Goal: Task Accomplishment & Management: Use online tool/utility

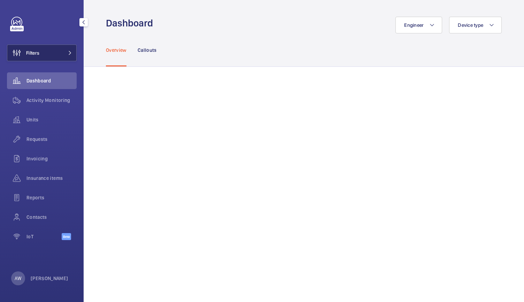
click at [65, 53] on span at bounding box center [68, 53] width 8 height 4
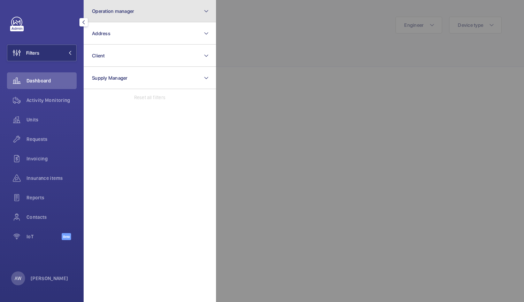
click at [134, 10] on span "Operation manager" at bounding box center [113, 11] width 42 height 6
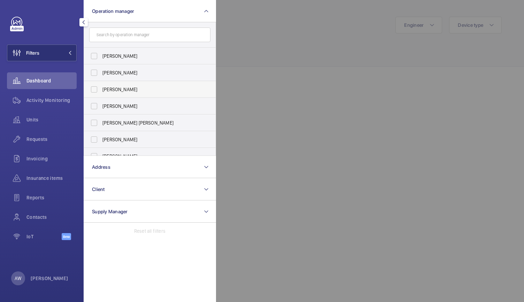
scroll to position [26, 0]
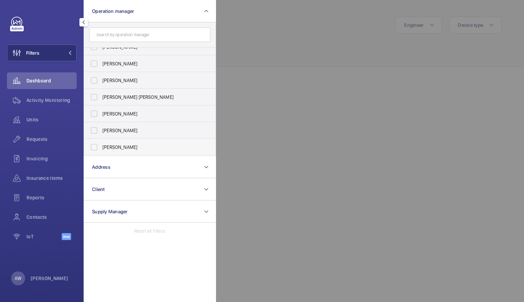
click at [95, 143] on label "[PERSON_NAME]" at bounding box center [144, 147] width 121 height 17
click at [95, 143] on input "[PERSON_NAME]" at bounding box center [94, 147] width 14 height 14
checkbox input "true"
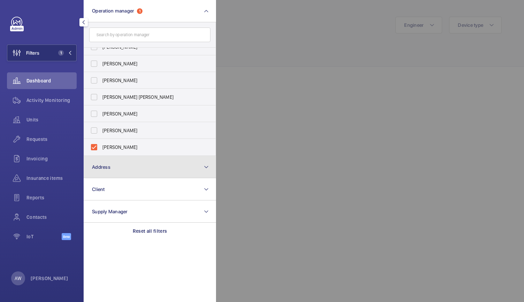
click at [125, 166] on button "Address" at bounding box center [150, 167] width 132 height 22
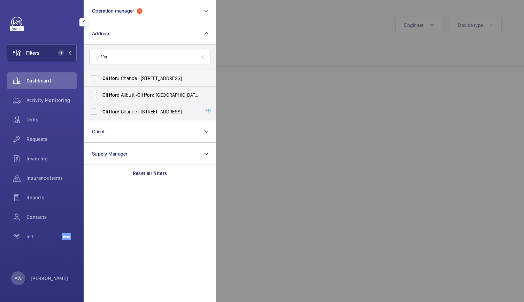
type input "cliffor"
click at [124, 78] on span "Cliffor d Chance - [STREET_ADDRESS]" at bounding box center [150, 78] width 96 height 7
click at [101, 78] on input "Cliffor d Chance - [STREET_ADDRESS]" at bounding box center [94, 78] width 14 height 14
checkbox input "true"
click at [116, 107] on label "Cliffor d Chance - [STREET_ADDRESS]" at bounding box center [144, 111] width 121 height 17
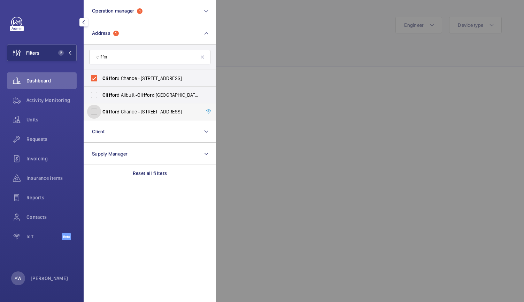
click at [101, 107] on input "Cliffor d Chance - [STREET_ADDRESS]" at bounding box center [94, 112] width 14 height 14
checkbox input "true"
click at [264, 60] on div at bounding box center [478, 151] width 524 height 302
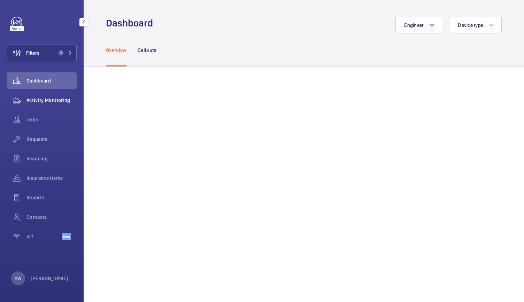
click at [44, 96] on div "Activity Monitoring" at bounding box center [42, 100] width 70 height 17
